Goal: Task Accomplishment & Management: Complete application form

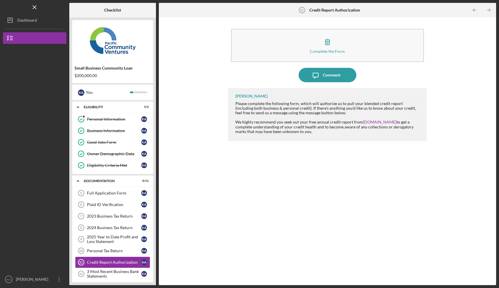
scroll to position [44, 0]
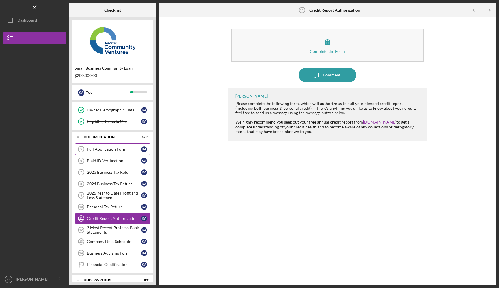
click at [114, 147] on div "Full Application Form" at bounding box center [114, 149] width 54 height 5
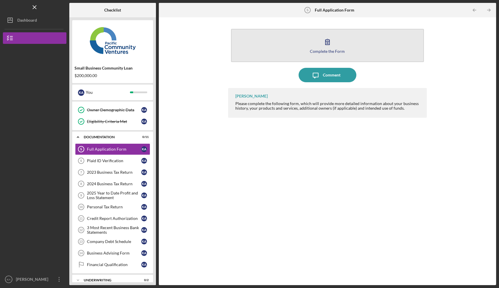
click at [317, 53] on div "Complete the Form" at bounding box center [327, 51] width 35 height 4
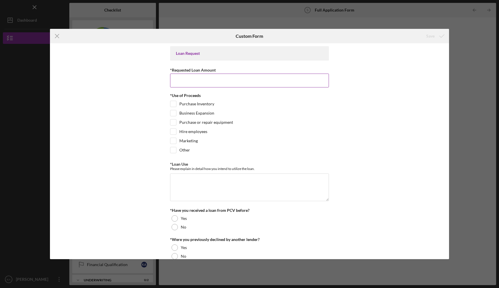
click at [227, 79] on input "*Requested Loan Amount" at bounding box center [249, 81] width 159 height 14
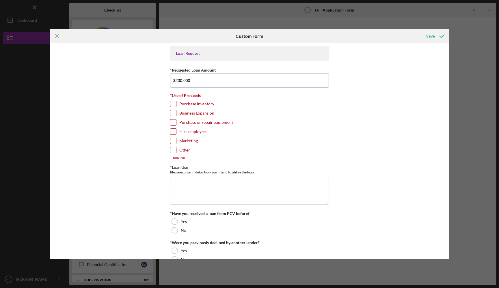
type input "$200,000"
click at [309, 126] on div "Purchase or repair equipment" at bounding box center [249, 123] width 159 height 9
click at [172, 103] on input "Purchase Inventory" at bounding box center [173, 104] width 6 height 6
checkbox input "true"
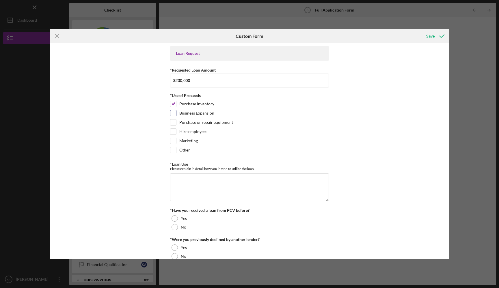
click at [172, 115] on input "Business Expansion" at bounding box center [173, 113] width 6 height 6
checkbox input "true"
click at [173, 103] on input "Purchase Inventory" at bounding box center [173, 104] width 6 height 6
checkbox input "false"
click at [173, 112] on input "Business Expansion" at bounding box center [173, 113] width 6 height 6
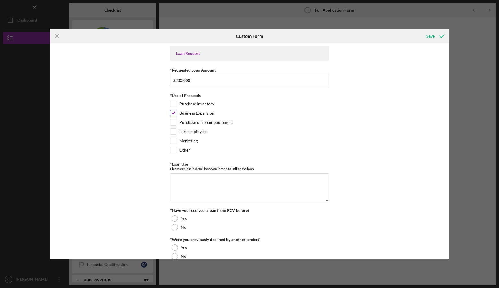
checkbox input "false"
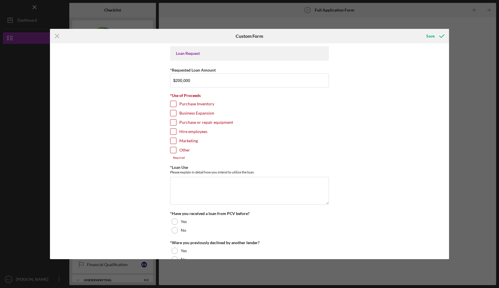
click at [173, 132] on input "Hire employees" at bounding box center [173, 132] width 6 height 6
checkbox input "true"
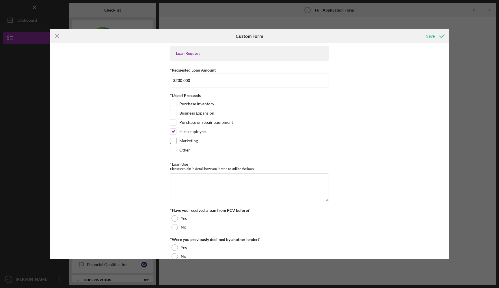
click at [174, 138] on div at bounding box center [173, 141] width 6 height 6
click at [174, 141] on input "Marketing" at bounding box center [173, 141] width 6 height 6
checkbox input "true"
click at [171, 106] on input "Purchase Inventory" at bounding box center [173, 104] width 6 height 6
checkbox input "true"
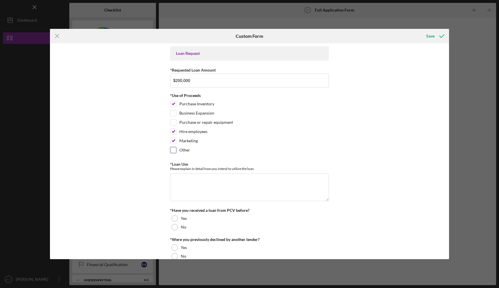
click at [175, 150] on input "Other" at bounding box center [173, 150] width 6 height 6
checkbox input "true"
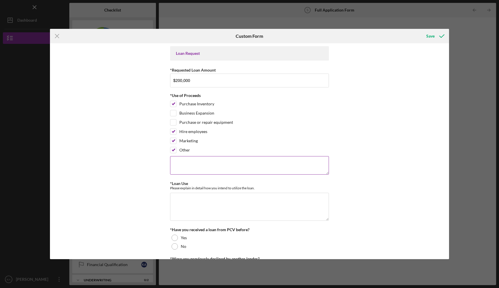
click at [176, 158] on textarea at bounding box center [249, 165] width 159 height 18
type textarea "working capital"
click at [174, 111] on input "Business Expansion" at bounding box center [173, 113] width 6 height 6
checkbox input "true"
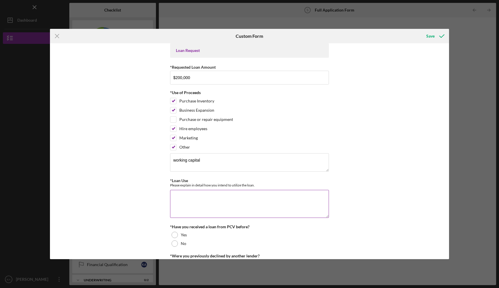
click at [181, 200] on textarea "*Loan Use" at bounding box center [249, 204] width 159 height 28
paste textarea "Era Athletics, Inc. is requesting a $200,000 loan to support growth and operati…"
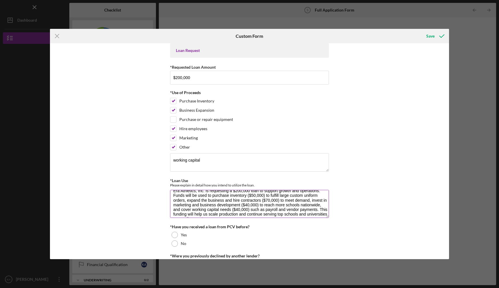
scroll to position [14, 0]
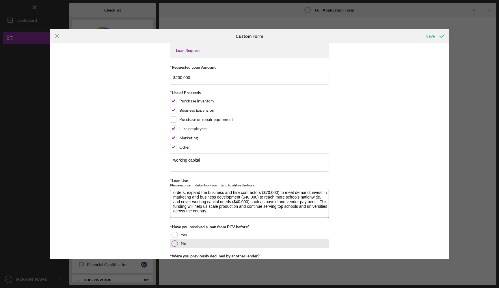
type textarea "Era Athletics, Inc. is requesting a $200,000 loan to support growth and operati…"
click at [186, 245] on div "No" at bounding box center [249, 243] width 159 height 9
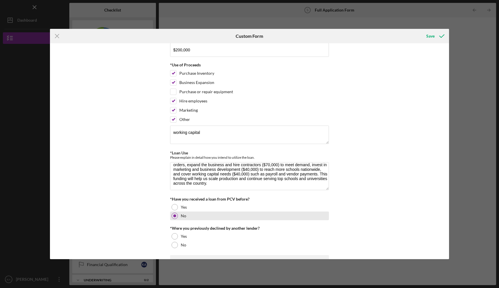
scroll to position [32, 0]
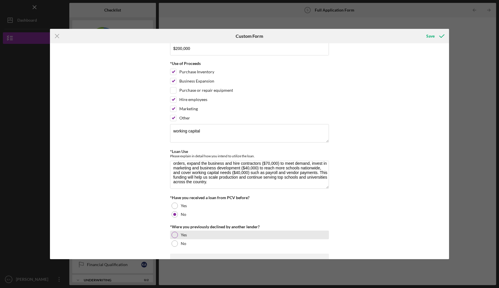
click at [176, 236] on div at bounding box center [175, 235] width 6 height 6
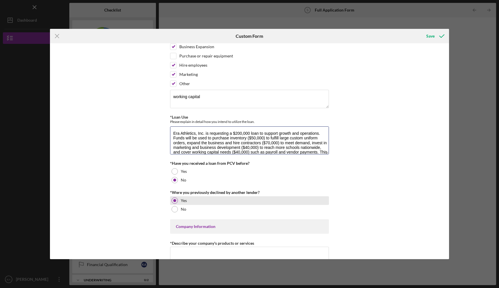
scroll to position [14, 0]
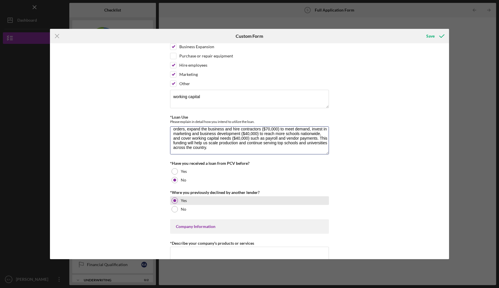
drag, startPoint x: 173, startPoint y: 134, endPoint x: 271, endPoint y: 199, distance: 117.2
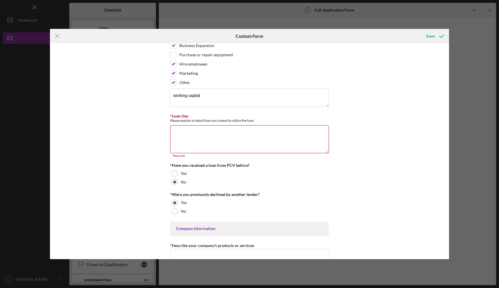
scroll to position [59, 0]
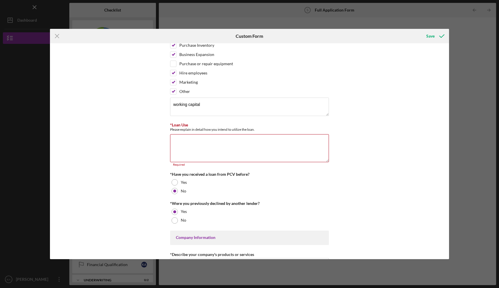
paste textarea "Era Athletics, Inc. is requesting $200,000 to support growth. Funds will cover …"
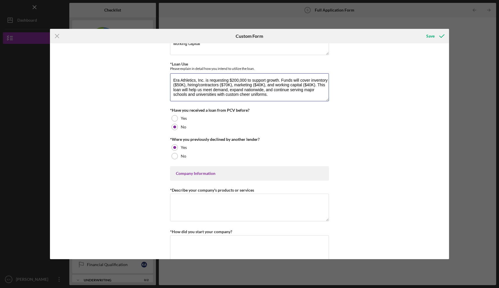
scroll to position [127, 0]
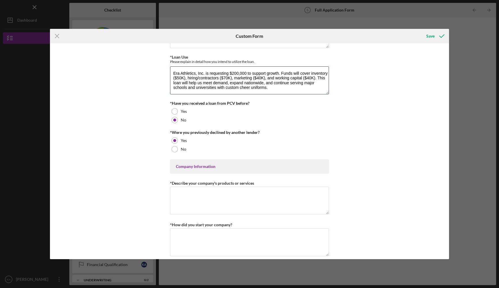
type textarea "Era Athletics, Inc. is requesting $200,000 to support growth. Funds will cover …"
click at [179, 189] on textarea "*Describe your company's products or services" at bounding box center [249, 201] width 159 height 28
paste textarea "Era Athletics designs and sells custom cheerleading uniforms and accessories fo…"
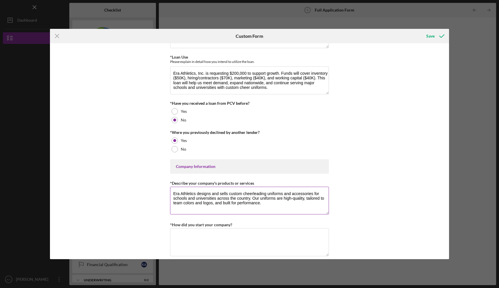
click at [291, 199] on textarea "Era Athletics designs and sells custom cheerleading uniforms and accessories fo…" at bounding box center [249, 201] width 159 height 28
type textarea "Era Athletics designs and sells custom cheerleading uniforms and accessories fo…"
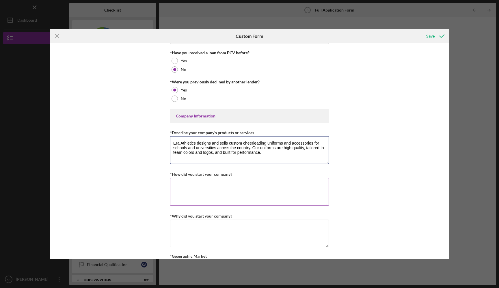
scroll to position [179, 0]
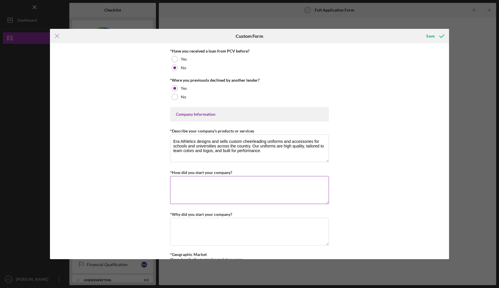
click at [213, 191] on textarea "*How did you start your company?" at bounding box center [249, 190] width 159 height 28
paste textarea "I started Era Athletics after being a cheerleader myself in high school and com…"
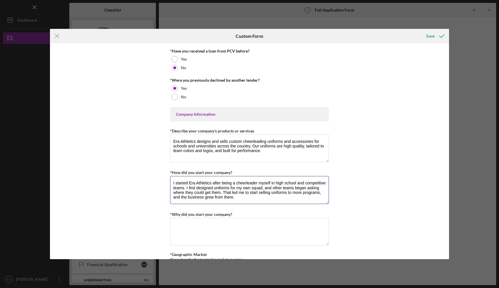
type textarea "I started Era Athletics after being a cheerleader myself in high school and com…"
click at [199, 219] on textarea "*Why did you start your company?" at bounding box center [249, 232] width 159 height 28
paste textarea "I started Era Athletics because I saw a need for better, more customized cheer …"
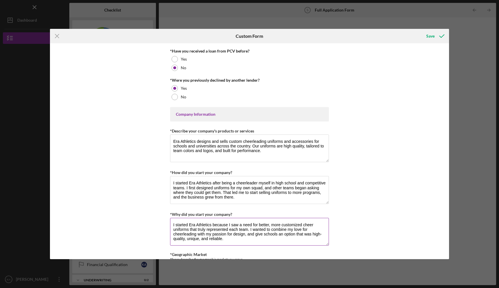
click at [321, 234] on textarea "I started Era Athletics because I saw a need for better, more customized cheer …" at bounding box center [249, 232] width 159 height 28
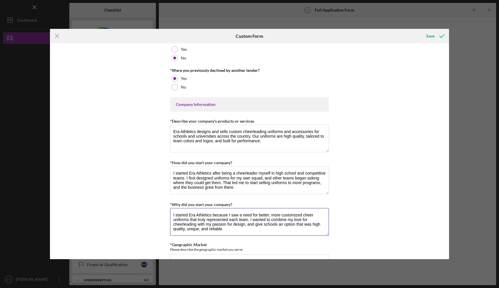
scroll to position [191, 0]
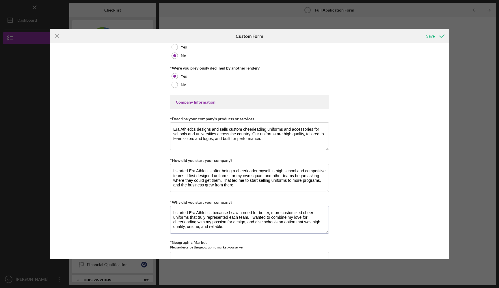
type textarea "I started Era Athletics because I saw a need for better, more customized cheer …"
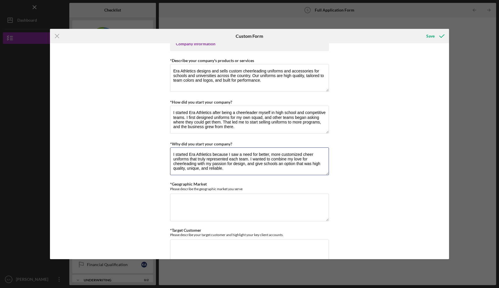
scroll to position [250, 0]
click at [207, 203] on textarea "*Geographic Market" at bounding box center [249, 207] width 159 height 28
paste textarea "We serve clients nationwide, providing uniforms to schools and universities acr…"
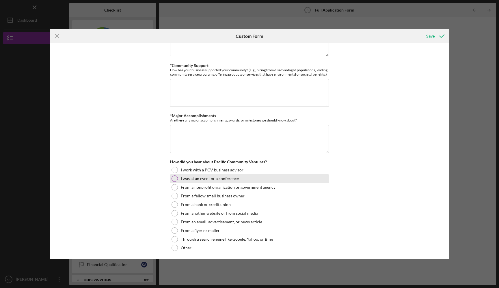
scroll to position [554, 0]
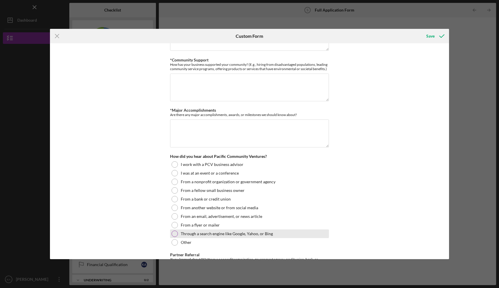
type textarea "We serve clients nationwide, providing uniforms to schools and universities acr…"
click at [240, 232] on label "Through a search engine like Google, Yahoo, or Bing" at bounding box center [227, 234] width 92 height 5
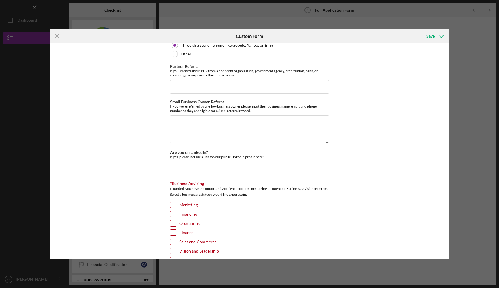
scroll to position [760, 0]
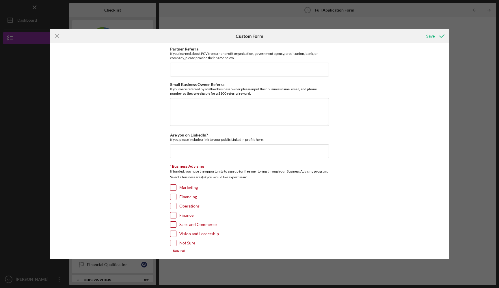
click at [236, 222] on div "Sales and Commerce" at bounding box center [249, 226] width 159 height 9
click at [174, 241] on input "Not Sure" at bounding box center [173, 243] width 6 height 6
checkbox input "true"
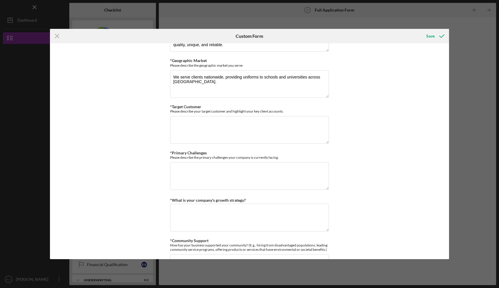
scroll to position [360, 0]
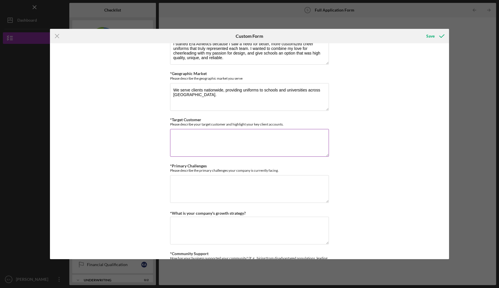
click at [206, 132] on textarea "*Target Customer" at bounding box center [249, 143] width 159 height 28
paste textarea "Our target customers are schools, universities, and cheer programs that need hi…"
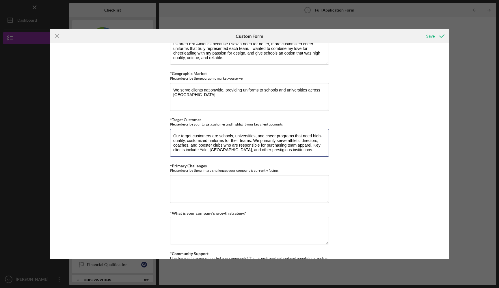
type textarea "Our target customers are schools, universities, and cheer programs that need hi…"
click at [189, 186] on textarea "*Primary Challenges" at bounding box center [249, 189] width 159 height 28
paste textarea "Our biggest challenges are managing cash flow to handle large orders and stayin…"
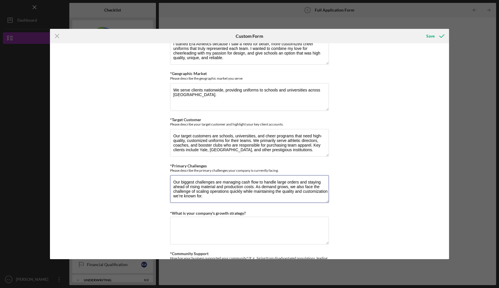
type textarea "Our biggest challenges are managing cash flow to handle large orders and stayin…"
click at [239, 221] on textarea "*What is your company's growth strategy?" at bounding box center [249, 231] width 159 height 28
paste textarea "Our growth strategy focuses on expanding our reach through targeted marketing, …"
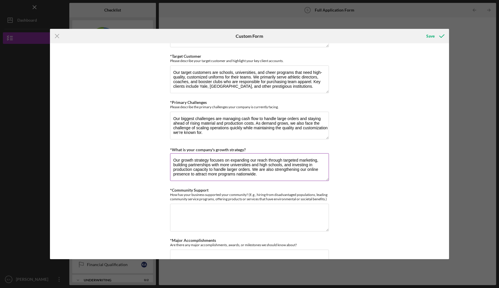
scroll to position [427, 0]
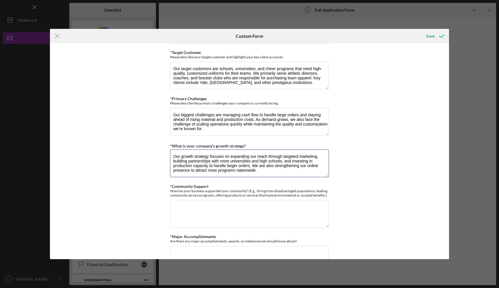
type textarea "Our growth strategy focuses on expanding our reach through targeted marketing, …"
click at [193, 206] on textarea "*Community Support" at bounding box center [249, 214] width 159 height 28
paste textarea "We support our community by hiring local talent for design and operations, work…"
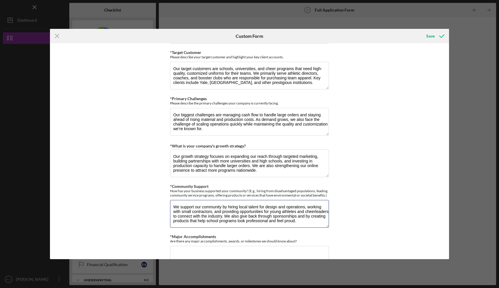
type textarea "We support our community by hiring local talent for design and operations, work…"
click at [198, 246] on textarea "*Major Accomplishments" at bounding box center [249, 260] width 159 height 28
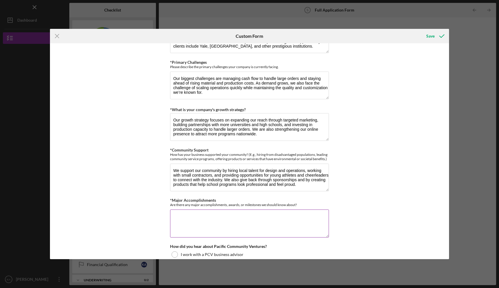
scroll to position [469, 0]
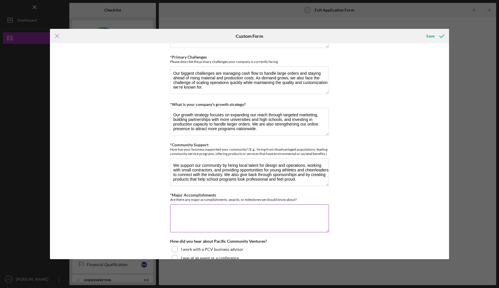
paste textarea "One of our biggest accomplishments was securing a large billboard in Times Squa…"
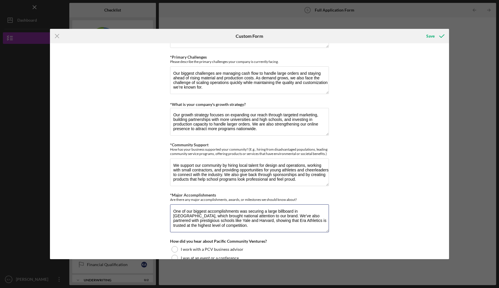
type textarea "One of our biggest accomplishments was securing a large billboard in Times Squa…"
click at [353, 209] on div "Loan Request *Requested Loan Amount $200,000 *Use of Proceeds Purchase Inventor…" at bounding box center [249, 151] width 399 height 216
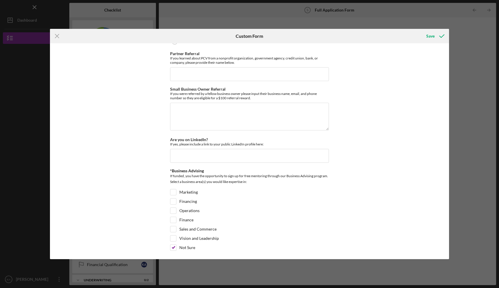
scroll to position [756, 0]
click at [433, 35] on div "Save" at bounding box center [430, 36] width 8 height 12
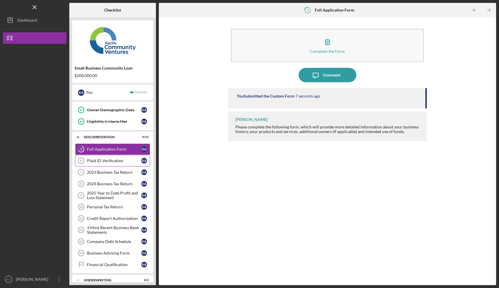
click at [105, 161] on div "Plaid ID Verification" at bounding box center [114, 161] width 54 height 5
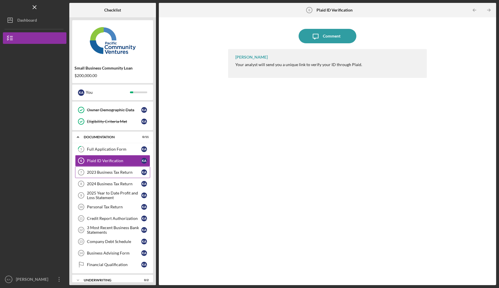
click at [104, 171] on div "2023 Business Tax Return" at bounding box center [114, 172] width 54 height 5
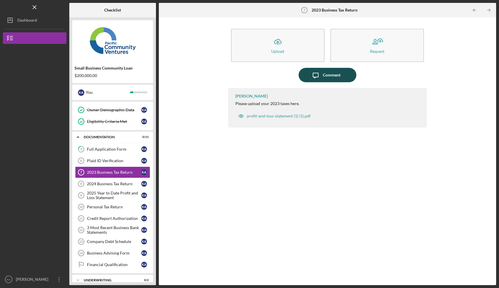
click at [313, 73] on icon "Icon/Message" at bounding box center [315, 75] width 14 height 14
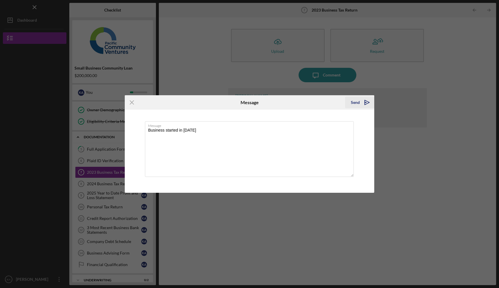
type textarea "Business started in jan 2024"
click at [368, 105] on icon "Icon/icon-invite-send" at bounding box center [367, 102] width 14 height 14
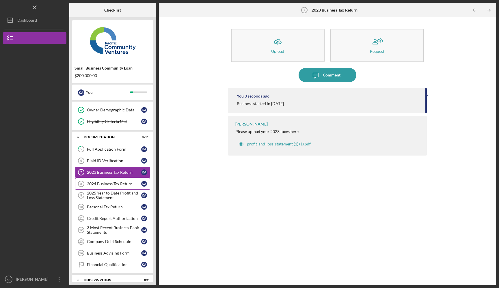
click at [125, 185] on div "2024 Business Tax Return" at bounding box center [114, 184] width 54 height 5
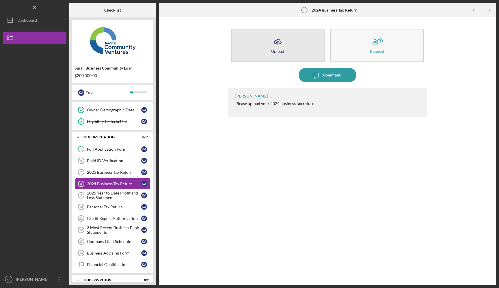
click at [300, 39] on button "Icon/Upload Upload" at bounding box center [278, 45] width 94 height 33
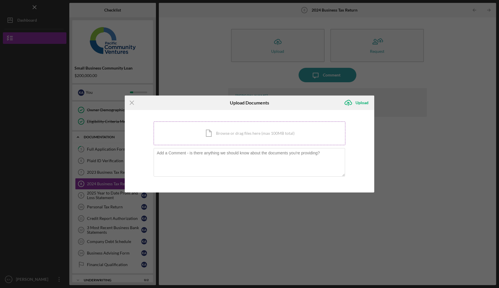
click at [227, 140] on div "Icon/Document Browse or drag files here (max 100MB total) Tap to choose files o…" at bounding box center [250, 134] width 192 height 24
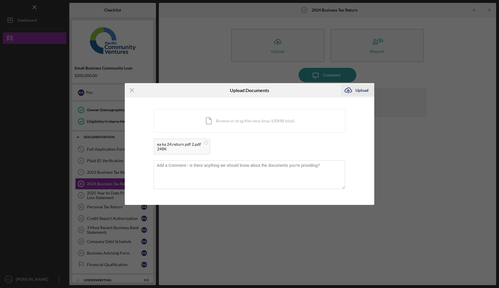
click at [369, 88] on button "Icon/Upload Upload" at bounding box center [357, 91] width 33 height 12
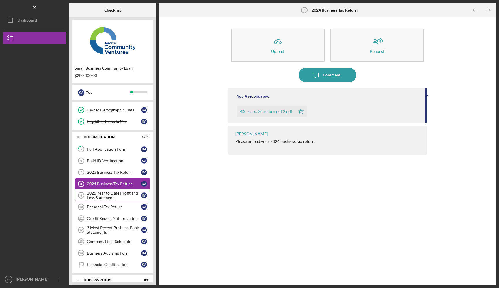
click at [118, 194] on div "2025 Year to Date Profit and Loss Statement" at bounding box center [114, 195] width 54 height 9
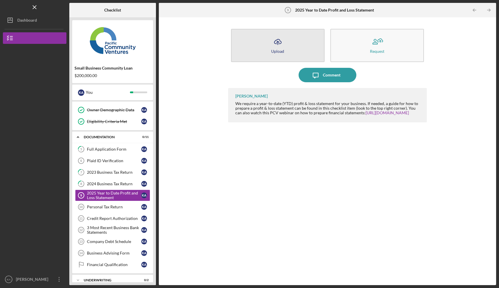
click at [288, 47] on button "Icon/Upload Upload" at bounding box center [278, 45] width 94 height 33
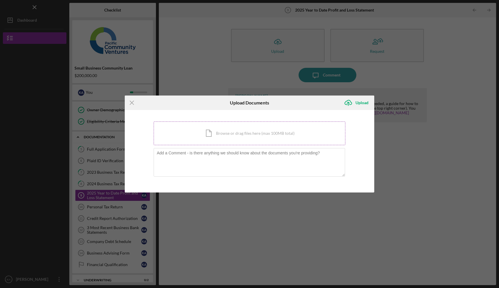
click at [229, 133] on div "Icon/Document Browse or drag files here (max 100MB total) Tap to choose files o…" at bounding box center [250, 134] width 192 height 24
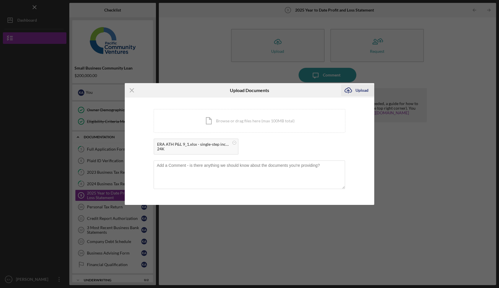
click at [367, 86] on div "Upload" at bounding box center [362, 91] width 13 height 12
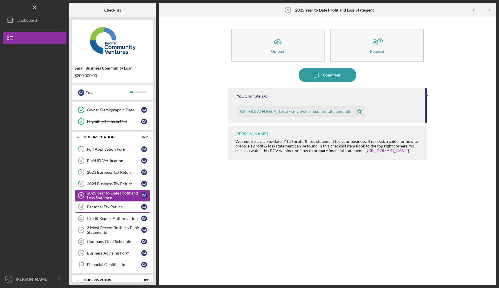
click at [130, 207] on div "Personal Tax Return" at bounding box center [114, 207] width 54 height 5
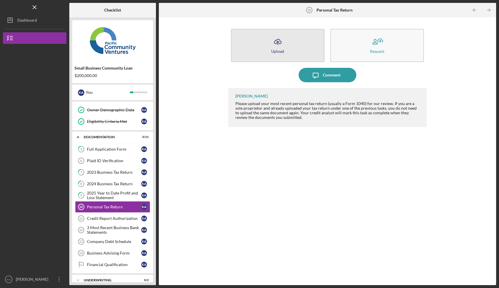
click at [272, 44] on icon "Icon/Upload" at bounding box center [278, 42] width 14 height 14
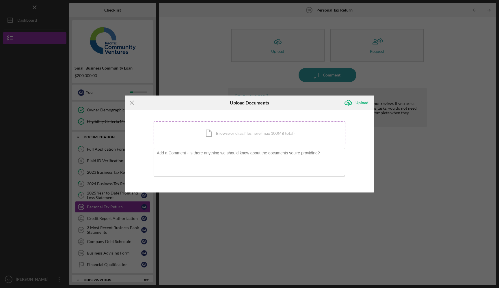
click at [223, 134] on div "Icon/Document Browse or drag files here (max 100MB total) Tap to choose files o…" at bounding box center [250, 134] width 192 height 24
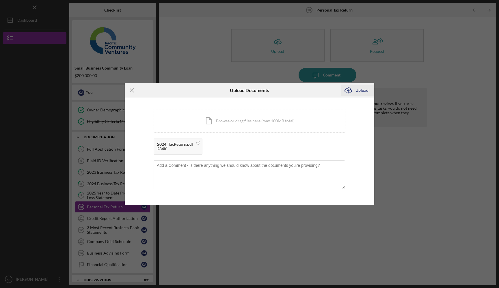
click at [360, 88] on div "Upload" at bounding box center [362, 91] width 13 height 12
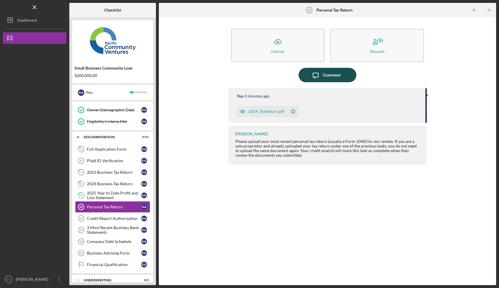
click at [318, 79] on icon "Icon/Message" at bounding box center [315, 75] width 14 height 14
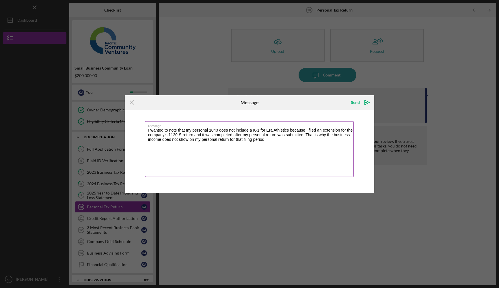
drag, startPoint x: 236, startPoint y: 141, endPoint x: 243, endPoint y: 139, distance: 7.8
click at [243, 139] on textarea "I wanted to note that my personal 1040 does not include a K-1 for Era Athletics…" at bounding box center [249, 149] width 209 height 56
type textarea "I wanted to note that my personal 1040 does not include a K-1 for Era Athletics…"
click at [367, 102] on icon "Icon/icon-invite-send" at bounding box center [367, 102] width 14 height 14
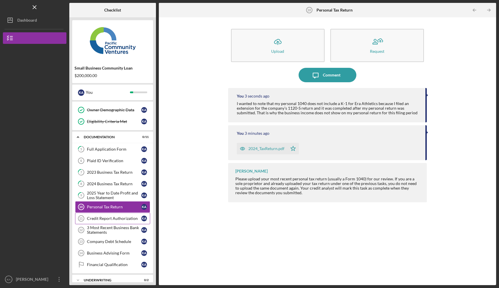
click at [110, 219] on div "Credit Report Authorization" at bounding box center [114, 218] width 54 height 5
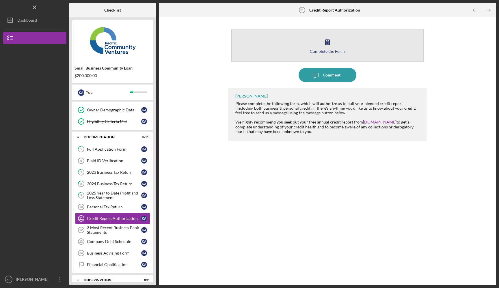
click at [272, 60] on button "Complete the Form Form" at bounding box center [327, 45] width 193 height 33
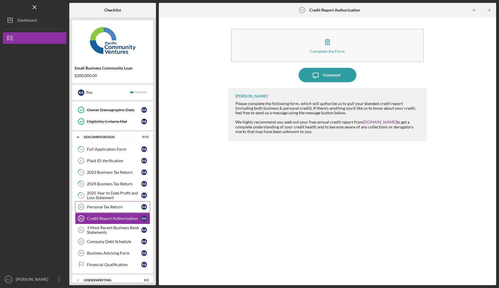
click at [119, 206] on div "Personal Tax Return" at bounding box center [114, 207] width 54 height 5
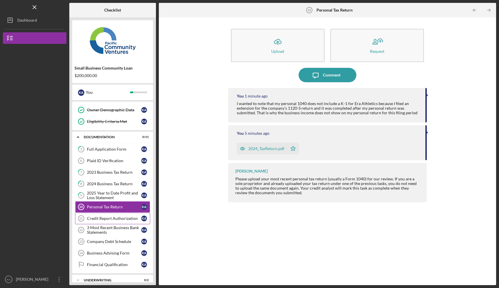
click at [126, 221] on link "Credit Report Authorization 11 Credit Report Authorization K A" at bounding box center [112, 219] width 75 height 12
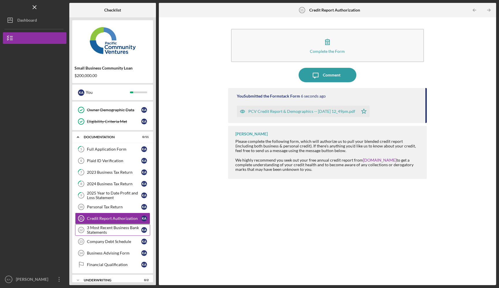
click at [118, 229] on div "3 Most Recent Business Bank Statements" at bounding box center [114, 230] width 54 height 9
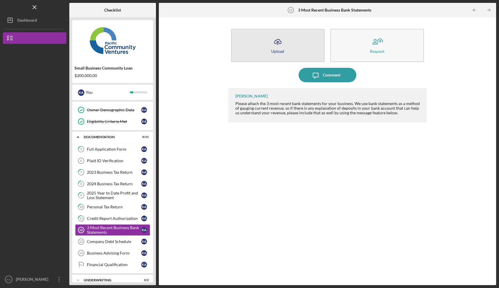
click at [273, 52] on div "Upload" at bounding box center [277, 51] width 13 height 4
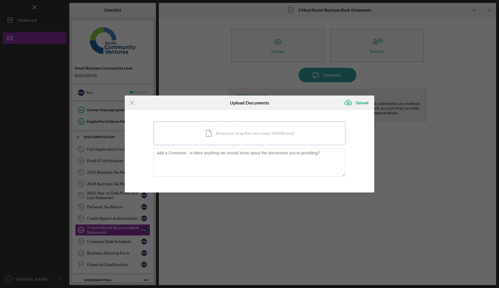
click at [246, 129] on div "Icon/Document Browse or drag files here (max 100MB total) Tap to choose files o…" at bounding box center [250, 134] width 192 height 24
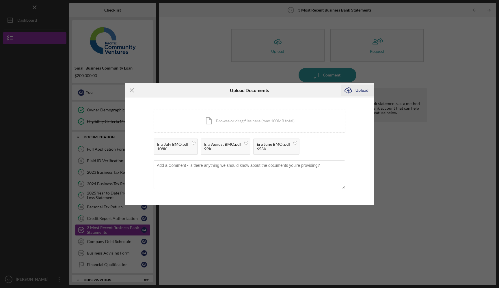
click at [367, 90] on div "Upload" at bounding box center [362, 91] width 13 height 12
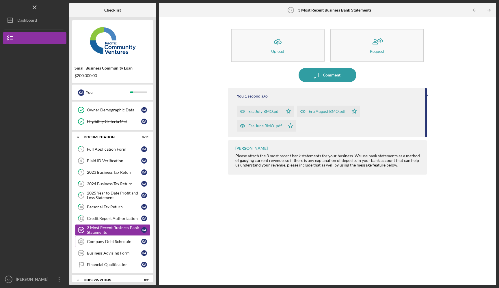
click at [108, 243] on div "Company Debt Schedule" at bounding box center [114, 241] width 54 height 5
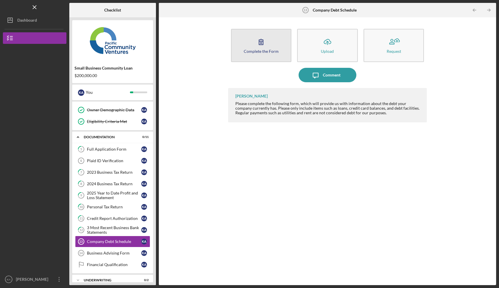
click at [257, 50] on div "Complete the Form" at bounding box center [261, 51] width 35 height 4
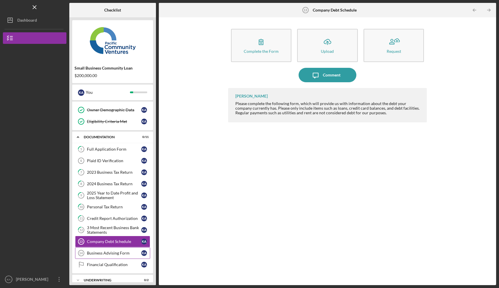
click at [113, 256] on link "Business Advising Form 14 Business Advising Form K A" at bounding box center [112, 254] width 75 height 12
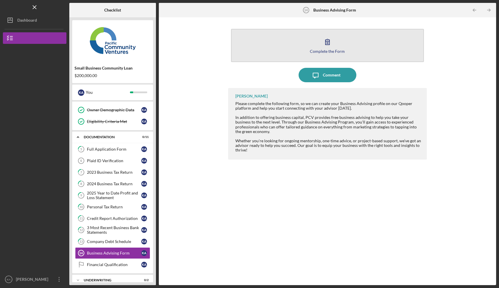
click at [293, 46] on button "Complete the Form Form" at bounding box center [327, 45] width 193 height 33
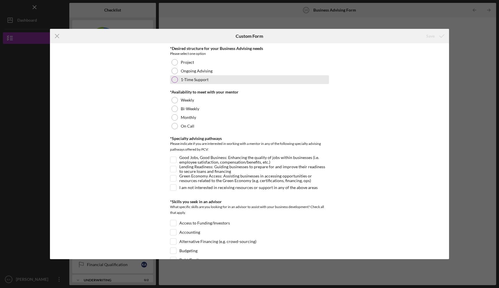
click at [174, 77] on div at bounding box center [175, 80] width 6 height 6
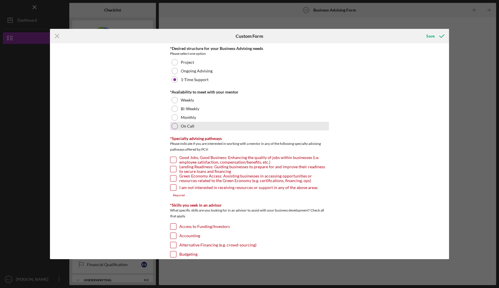
click at [192, 124] on label "On Call" at bounding box center [188, 126] width 14 height 5
click at [174, 189] on input "I am not interested in receiving resources or support in any of the above areas" at bounding box center [173, 188] width 6 height 6
checkbox input "true"
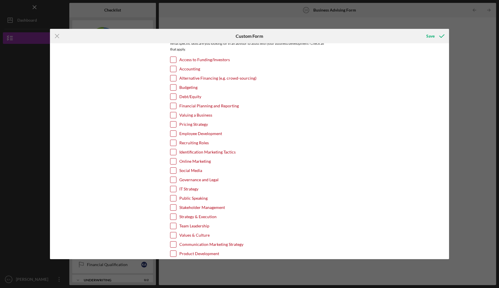
scroll to position [157, 0]
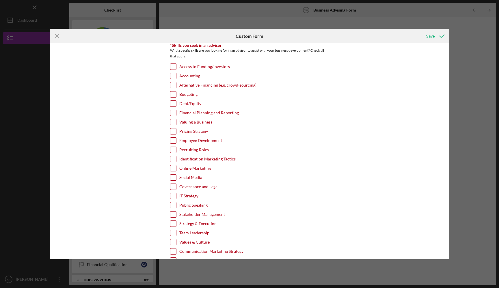
click at [173, 67] on input "Access to Funding/Investors" at bounding box center [173, 67] width 6 height 6
checkbox input "true"
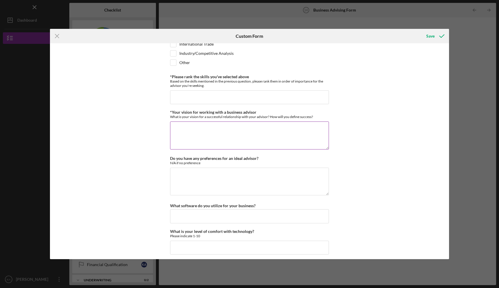
scroll to position [469, 0]
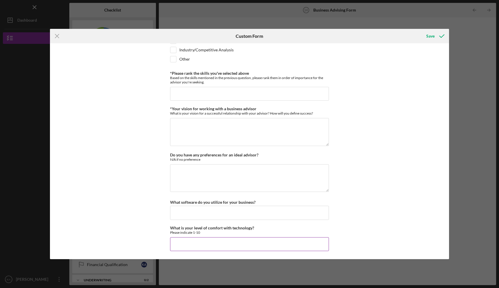
click at [212, 246] on input "What is your level of comfort with technology?" at bounding box center [249, 244] width 159 height 14
type input "10"
click at [230, 179] on textarea "Do you have any preferences for an ideal advisor?" at bounding box center [249, 178] width 159 height 28
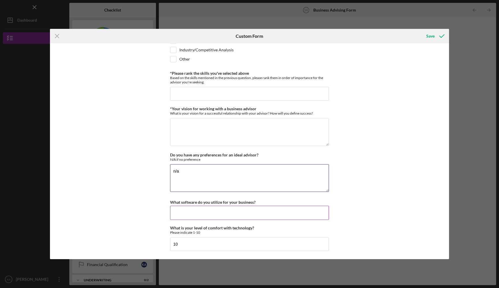
type textarea "n/a"
click at [230, 215] on input "What software do you utilize for your business?" at bounding box center [249, 213] width 159 height 14
type input "none"
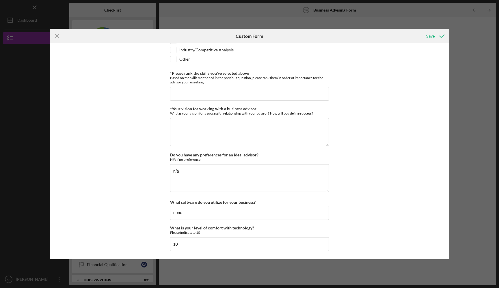
click at [413, 201] on div "*Desired structure for your Business Advising needs Please select one option Pr…" at bounding box center [249, 151] width 399 height 216
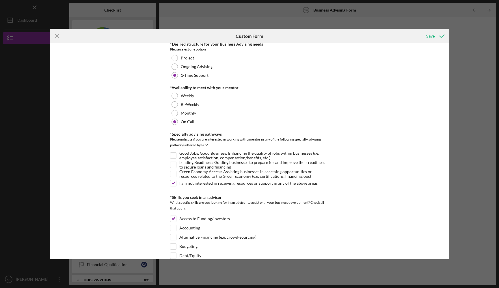
scroll to position [0, 0]
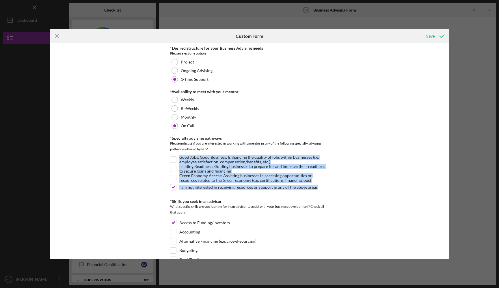
drag, startPoint x: 408, startPoint y: 187, endPoint x: 408, endPoint y: 147, distance: 40.2
click at [408, 147] on div "*Desired structure for your Business Advising needs Please select one option Pr…" at bounding box center [249, 151] width 399 height 216
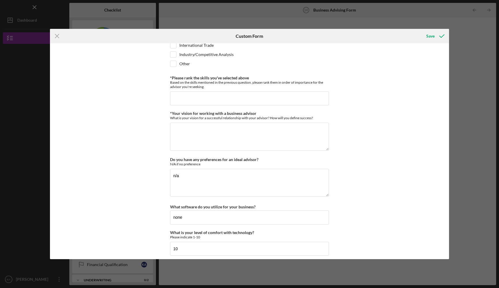
scroll to position [469, 0]
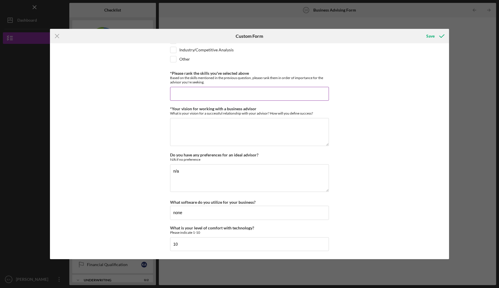
click at [195, 92] on input "*Please rank the skills you've selected above" at bounding box center [249, 94] width 159 height 14
paste input "Access to Funding/Investors Financial Planning and Reporting Online Marketing &…"
type input "Access to Funding/Investors Financial Planning and Reporting Online Marketing &…"
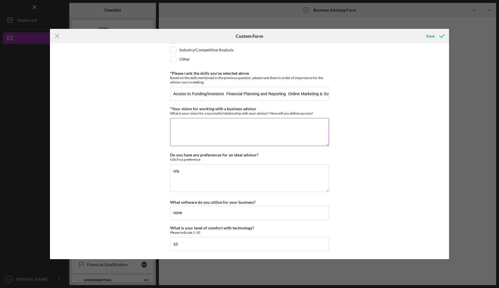
click at [182, 127] on textarea "*Your vision for working with a business advisor" at bounding box center [249, 132] width 159 height 28
paste textarea "My vision is to work with an advisor who can help Era Athletics scale in a sust…"
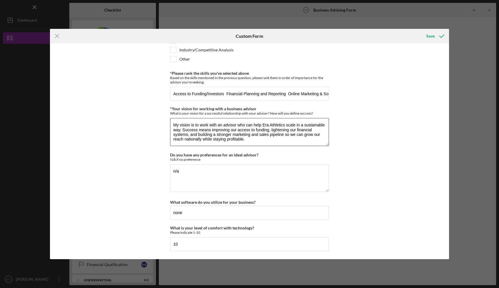
type textarea "My vision is to work with an advisor who can help Era Athletics scale in a sust…"
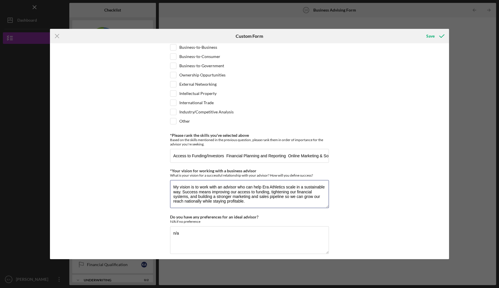
scroll to position [408, 0]
click at [436, 34] on icon "submit" at bounding box center [442, 36] width 14 height 14
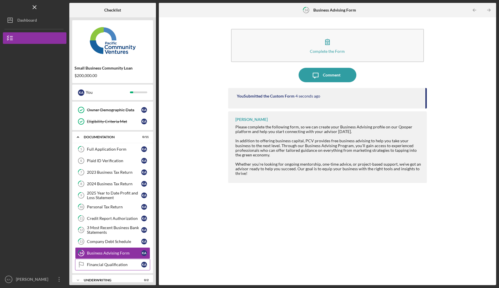
click at [101, 264] on div "Financial Qualification" at bounding box center [114, 265] width 54 height 5
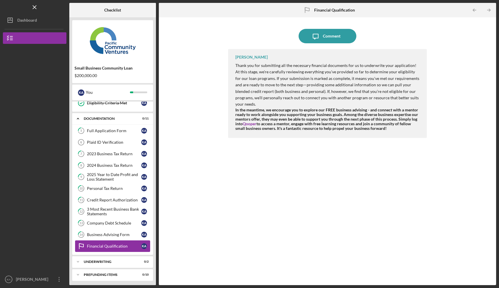
scroll to position [64, 0]
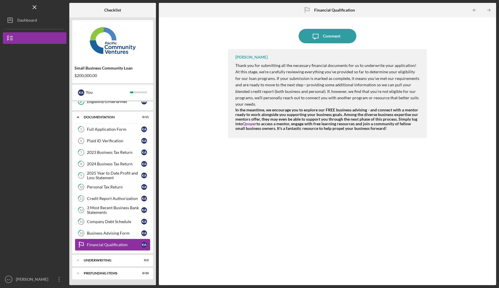
click at [102, 262] on div "Icon/Expander Underwriting 0 / 2" at bounding box center [112, 261] width 81 height 12
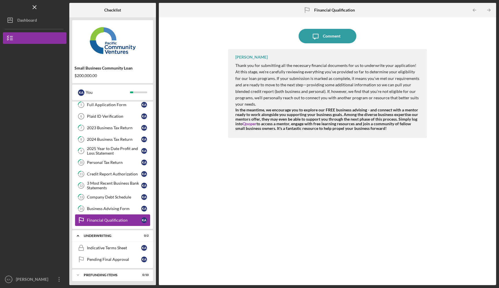
scroll to position [90, 0]
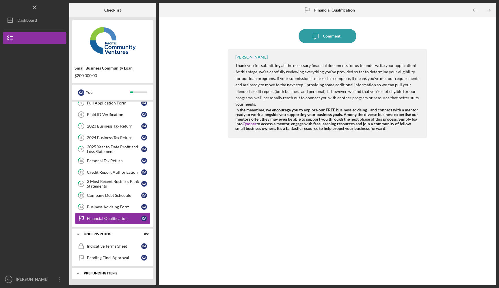
click at [105, 270] on div "Icon/Expander Prefunding Items 0 / 10" at bounding box center [112, 274] width 81 height 12
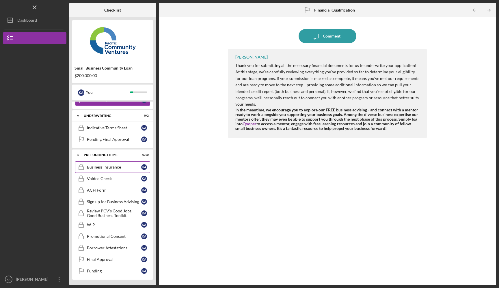
scroll to position [209, 0]
click at [97, 255] on link "Final Approval Final Approval K A" at bounding box center [112, 260] width 75 height 12
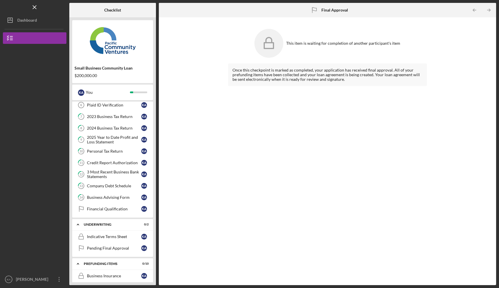
scroll to position [97, 0]
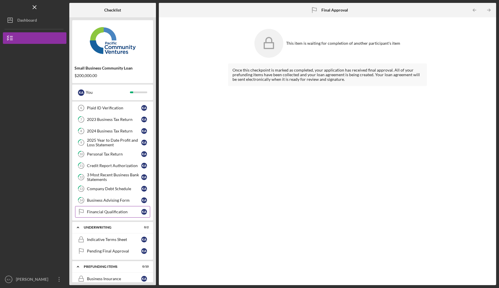
click at [108, 216] on link "Financial Qualification Financial Qualification K A" at bounding box center [112, 212] width 75 height 12
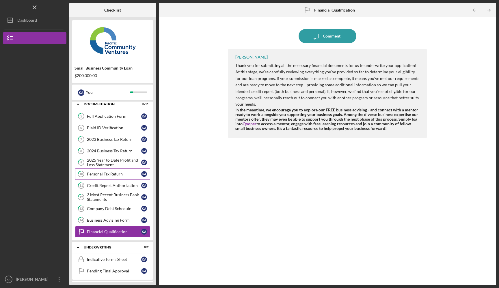
scroll to position [70, 0]
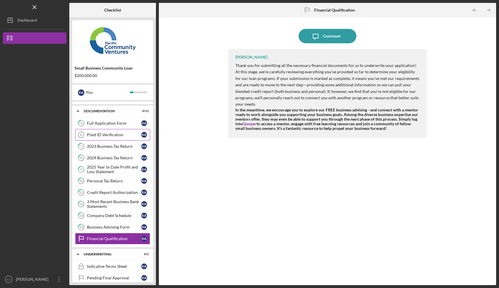
click at [95, 137] on div "Plaid ID Verification" at bounding box center [114, 135] width 54 height 5
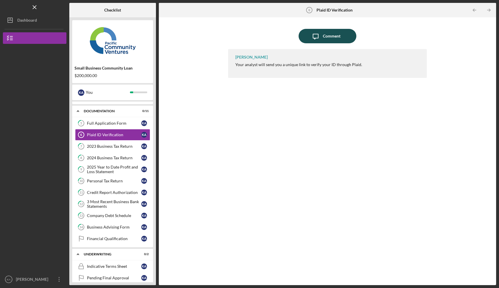
click at [332, 35] on div "Comment" at bounding box center [332, 36] width 18 height 14
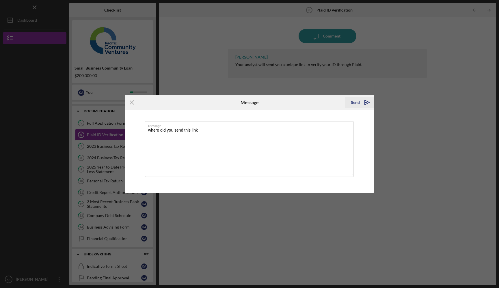
type textarea "where did you send this link"
click at [362, 101] on icon "Icon/icon-invite-send" at bounding box center [367, 102] width 14 height 14
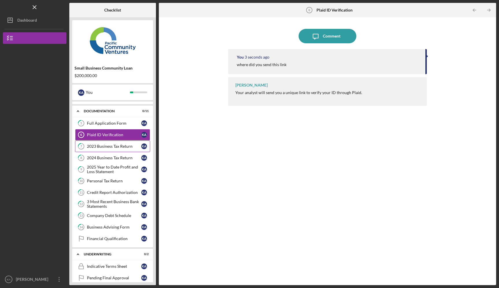
click at [109, 146] on div "2023 Business Tax Return" at bounding box center [114, 146] width 54 height 5
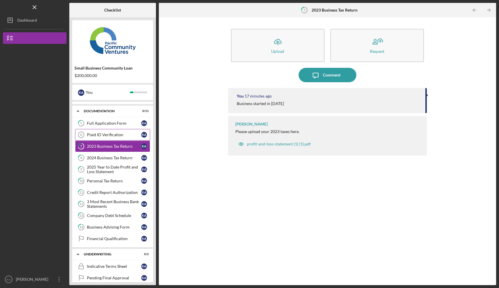
click at [113, 135] on div "Plaid ID Verification" at bounding box center [114, 135] width 54 height 5
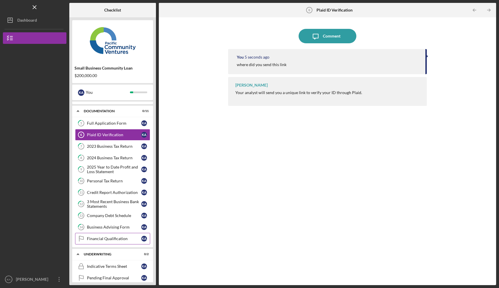
click at [127, 235] on link "Financial Qualification Financial Qualification K A" at bounding box center [112, 239] width 75 height 12
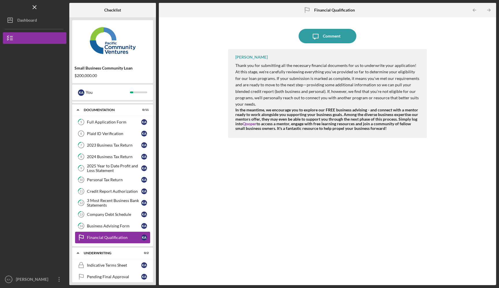
scroll to position [72, 0]
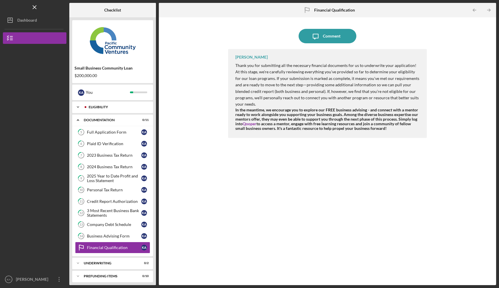
click at [124, 109] on div "Eligibility" at bounding box center [117, 106] width 57 height 3
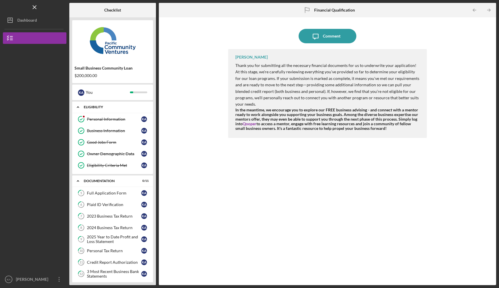
click at [124, 109] on div "Eligibility" at bounding box center [115, 106] width 62 height 3
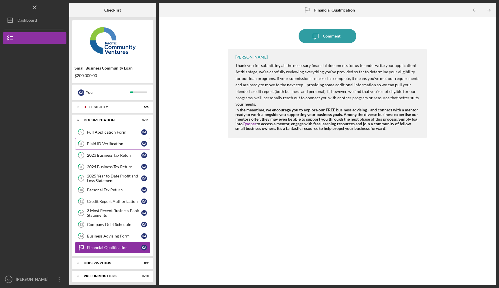
click at [125, 147] on link "6 Plaid ID Verification K A" at bounding box center [112, 144] width 75 height 12
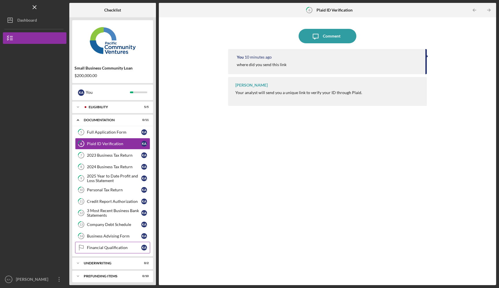
click at [125, 248] on div "Financial Qualification" at bounding box center [114, 248] width 54 height 5
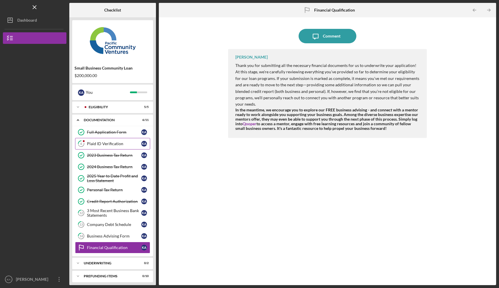
click at [137, 142] on div "Plaid ID Verification" at bounding box center [114, 144] width 54 height 5
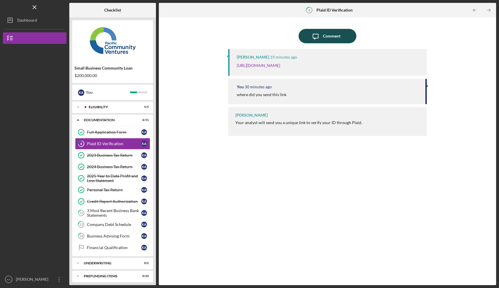
click at [324, 39] on div "Comment" at bounding box center [332, 36] width 18 height 14
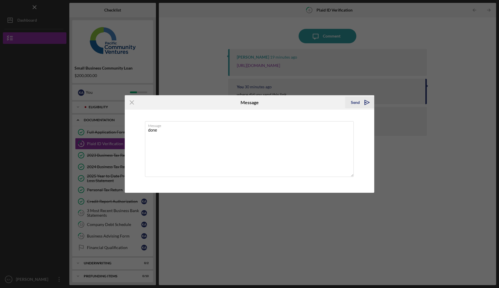
type textarea "done"
click at [362, 102] on icon "Icon/icon-invite-send" at bounding box center [367, 102] width 14 height 14
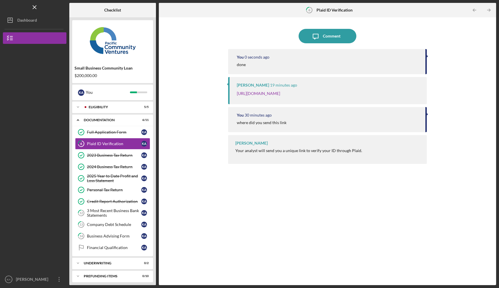
click at [224, 229] on div "Icon/Message Comment You 0 seconds ago done Cassandra Cervera 19 minutes ago ht…" at bounding box center [328, 151] width 332 height 262
click at [127, 216] on div "3 Most Recent Business Bank Statements" at bounding box center [114, 213] width 54 height 9
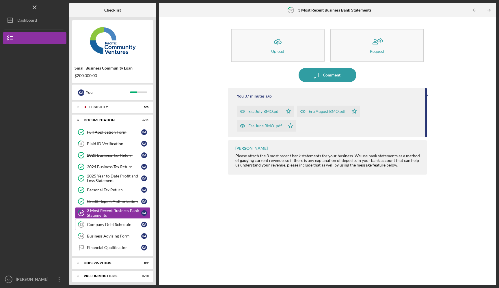
click at [131, 228] on link "13 Company Debt Schedule K A" at bounding box center [112, 225] width 75 height 12
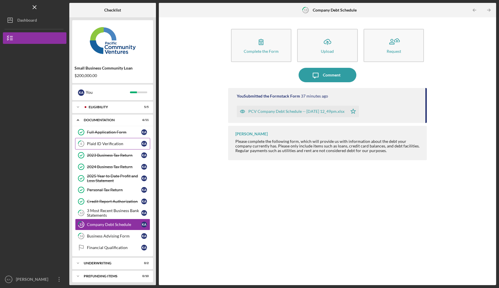
click at [92, 141] on link "6 Plaid ID Verification K A" at bounding box center [112, 144] width 75 height 12
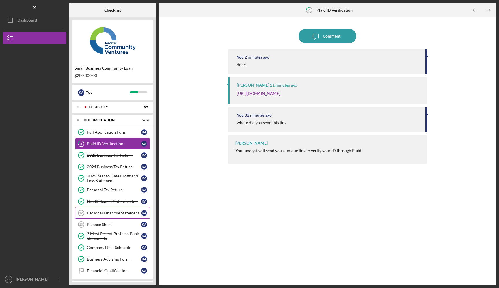
click at [128, 213] on div "Personal Financial Statement" at bounding box center [114, 213] width 54 height 5
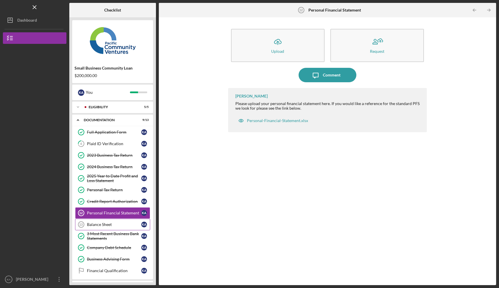
click at [127, 224] on div "Balance Sheet" at bounding box center [114, 224] width 54 height 5
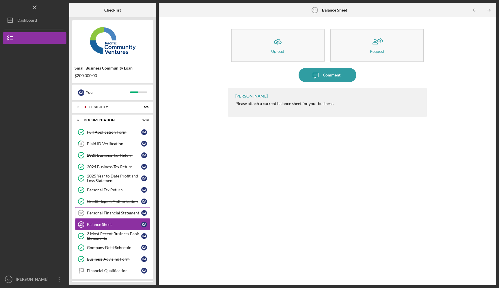
click at [126, 215] on div "Personal Financial Statement" at bounding box center [114, 213] width 54 height 5
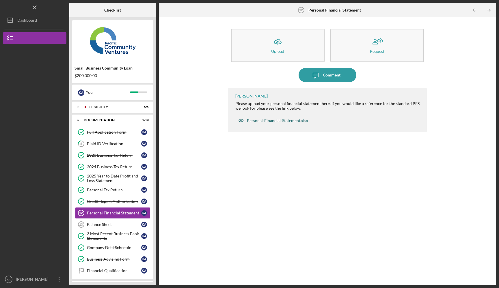
click at [299, 120] on div "Personal-Financial-Statement.xlsx" at bounding box center [277, 120] width 61 height 5
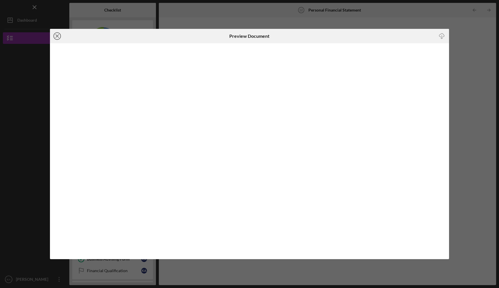
click at [56, 36] on line at bounding box center [57, 36] width 3 height 3
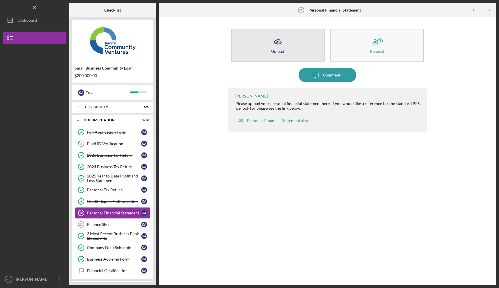
click at [274, 50] on div "Upload" at bounding box center [277, 51] width 13 height 4
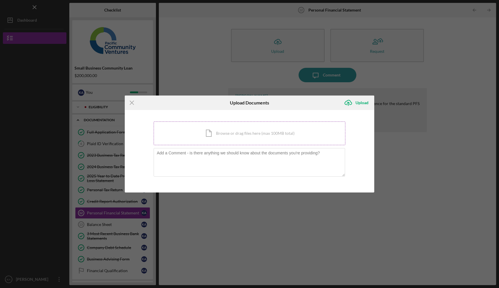
click at [252, 136] on div "Icon/Document Browse or drag files here (max 100MB total) Tap to choose files o…" at bounding box center [250, 134] width 192 height 24
click at [289, 129] on div "Icon/Document Browse or drag files here (max 100MB total) Tap to choose files o…" at bounding box center [250, 134] width 192 height 24
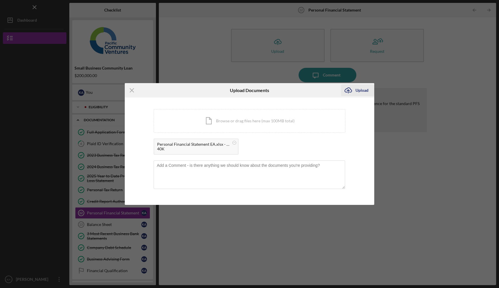
click at [360, 88] on div "Upload" at bounding box center [362, 91] width 13 height 12
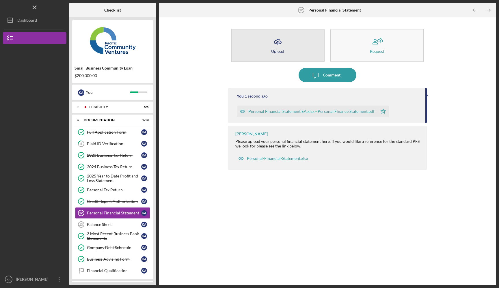
click at [284, 45] on icon "Icon/Upload" at bounding box center [278, 42] width 14 height 14
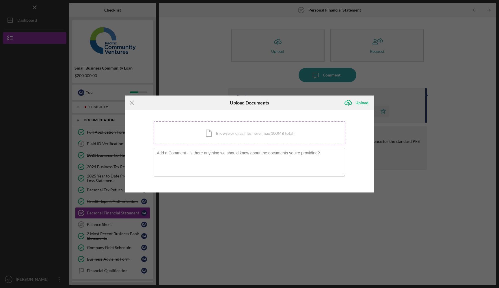
click at [290, 131] on div "Icon/Document Browse or drag files here (max 100MB total) Tap to choose files o…" at bounding box center [250, 134] width 192 height 24
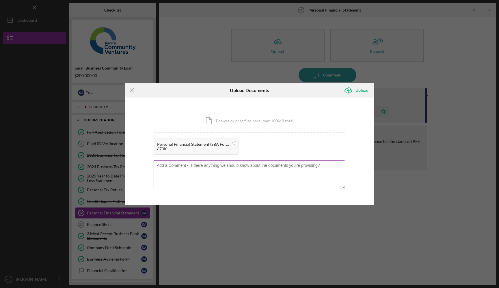
click at [291, 166] on textarea at bounding box center [250, 175] width 192 height 28
type textarea "a little more detail"
click at [351, 91] on icon "Icon/Upload" at bounding box center [348, 90] width 14 height 14
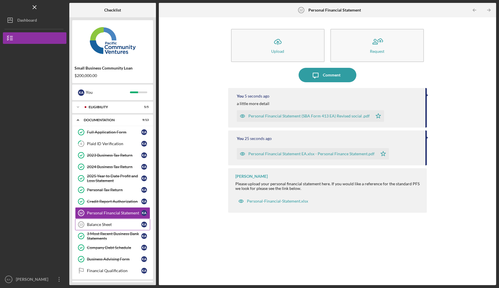
click at [122, 221] on link "Balance Sheet 13 Balance Sheet K A" at bounding box center [112, 225] width 75 height 12
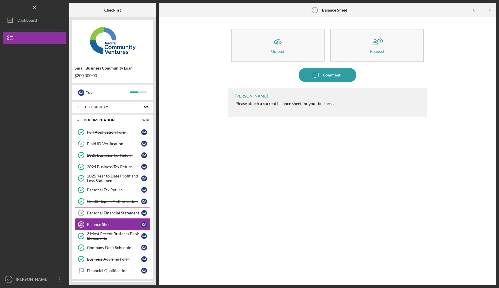
click at [118, 210] on link "Personal Financial Statement 12 Personal Financial Statement K A" at bounding box center [112, 213] width 75 height 12
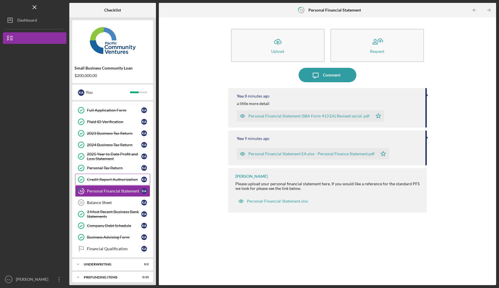
scroll to position [26, 0]
